Goal: Task Accomplishment & Management: Manage account settings

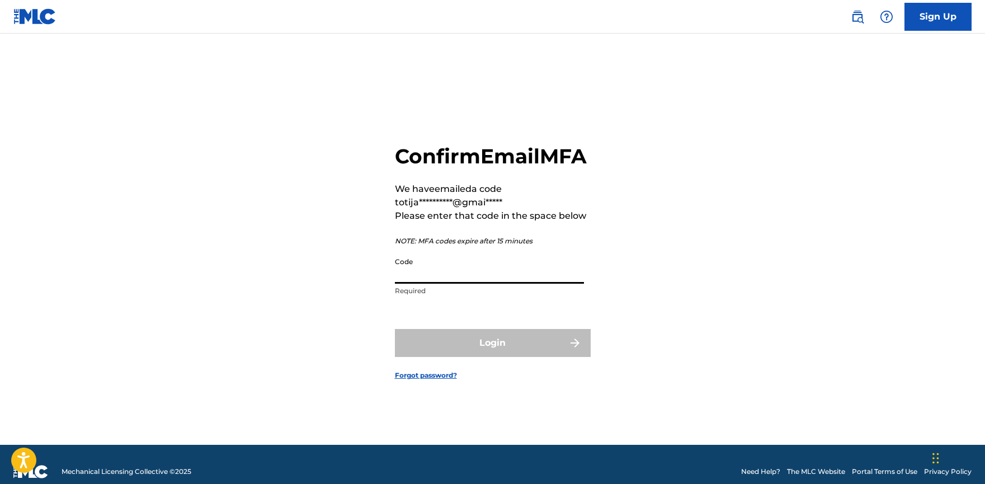
click at [442, 284] on input "Code" at bounding box center [489, 268] width 189 height 32
paste input "927624"
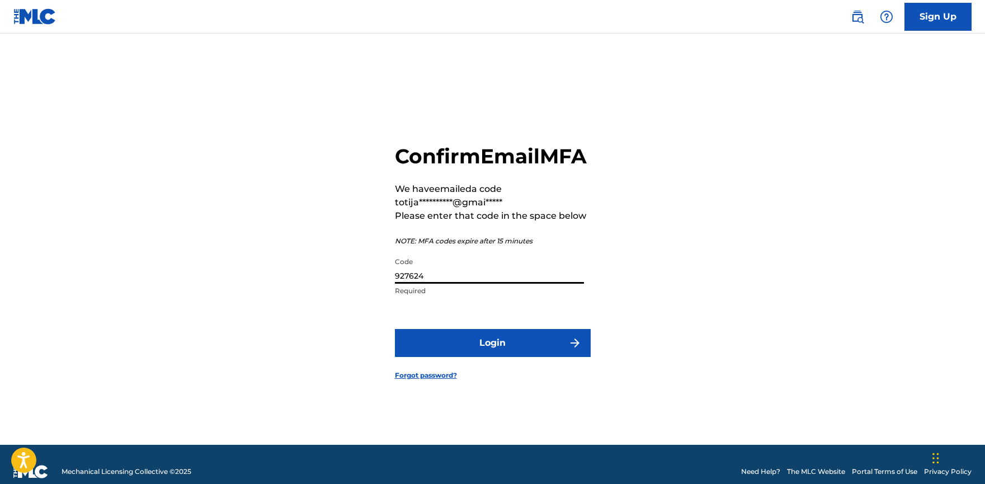
type input "927624"
click at [506, 354] on button "Login" at bounding box center [493, 343] width 196 height 28
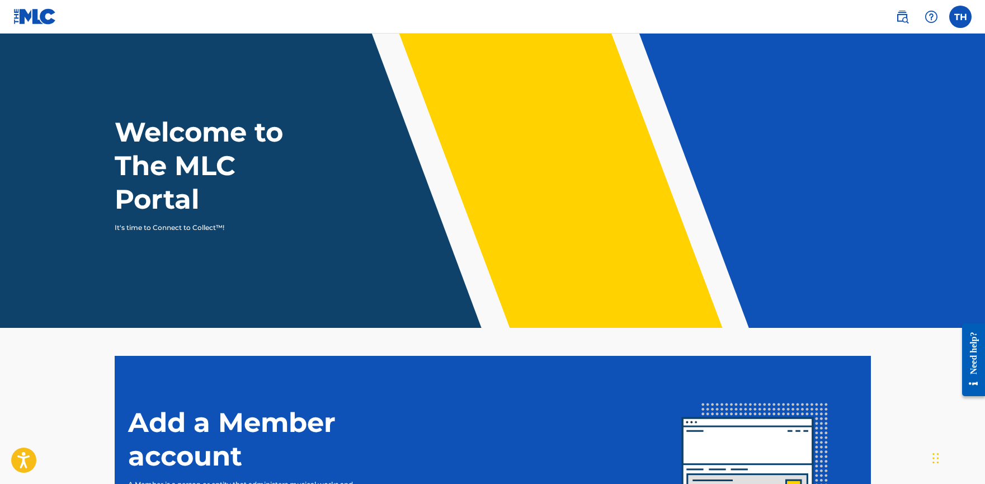
click at [956, 21] on label at bounding box center [961, 17] width 22 height 22
click at [961, 17] on input "TH [PERSON_NAME] [EMAIL_ADDRESS][DOMAIN_NAME] Notification Preferences Profile …" at bounding box center [961, 17] width 0 height 0
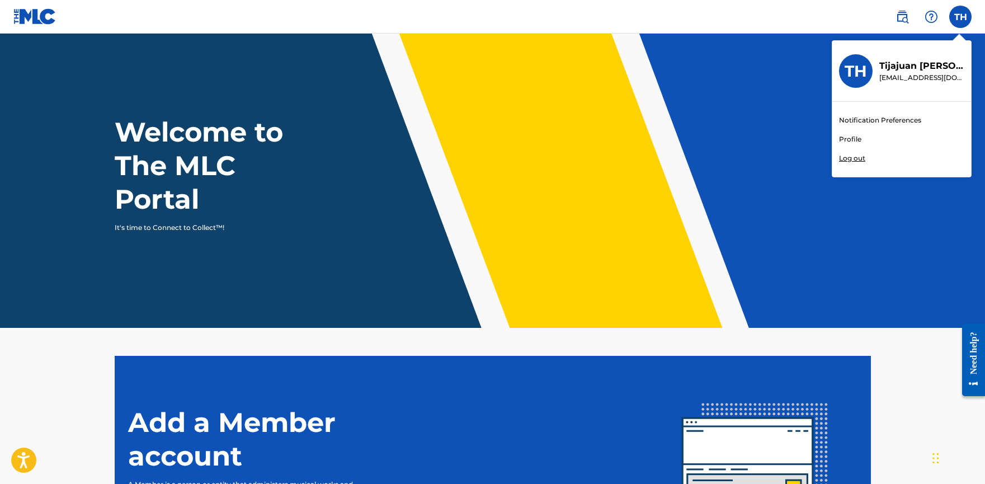
click at [663, 57] on header "Welcome to The MLC Portal It's time to Connect to Collect™!" at bounding box center [492, 181] width 985 height 294
